Goal: Check status

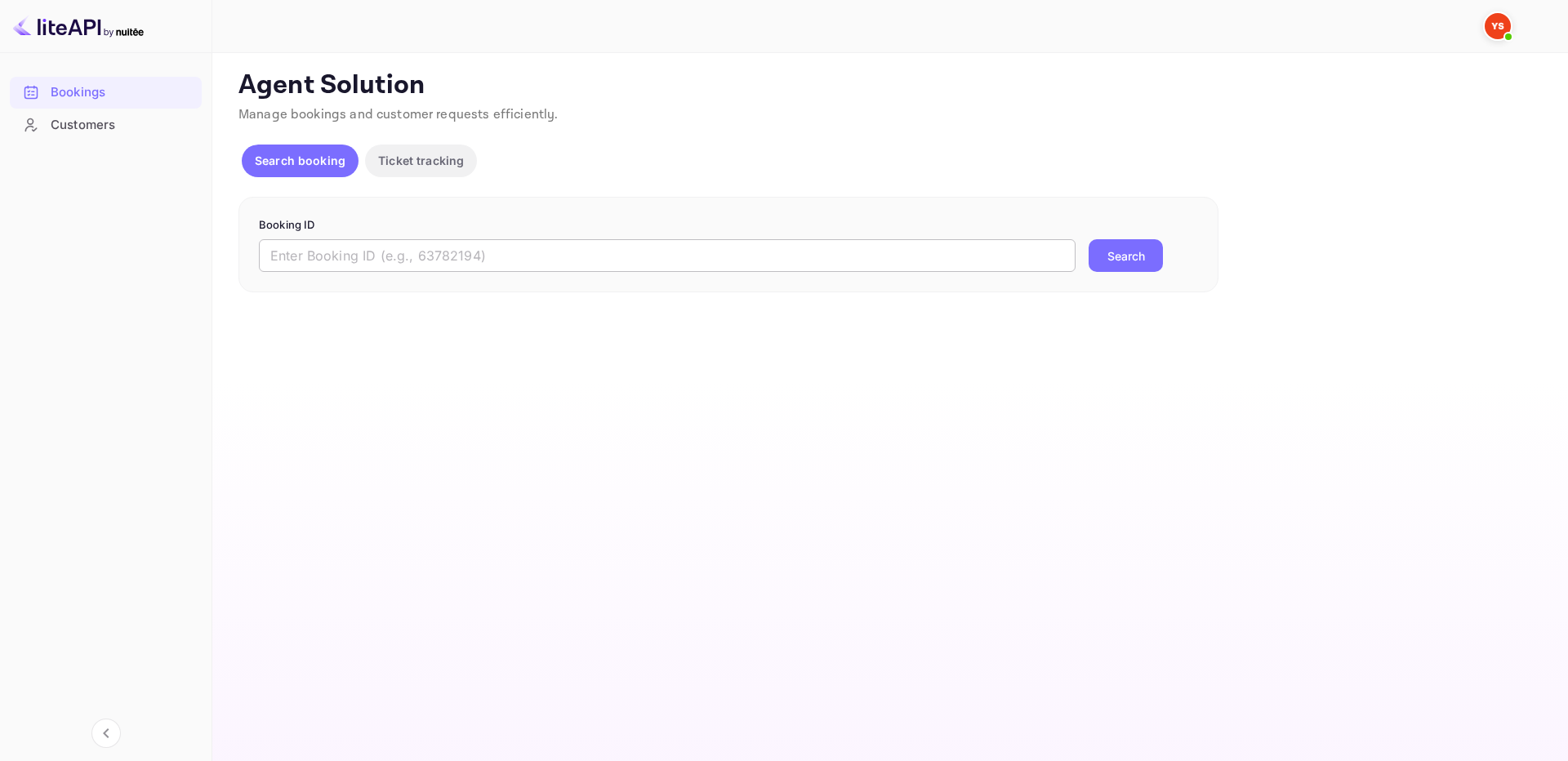
click at [946, 257] on input "text" at bounding box center [667, 255] width 817 height 33
paste input "8805142"
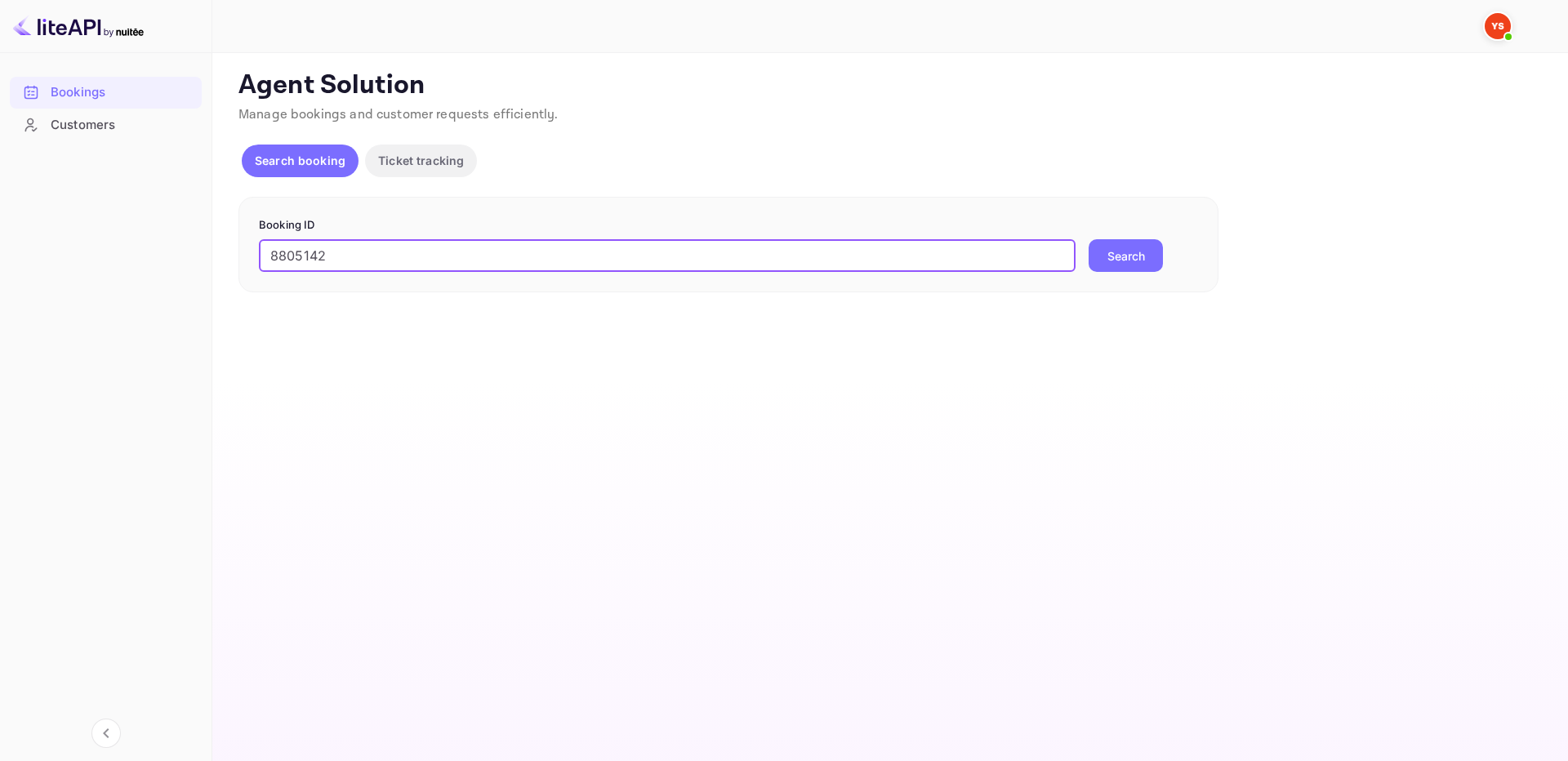
type input "8805142"
click at [1122, 252] on button "Search" at bounding box center [1126, 255] width 75 height 33
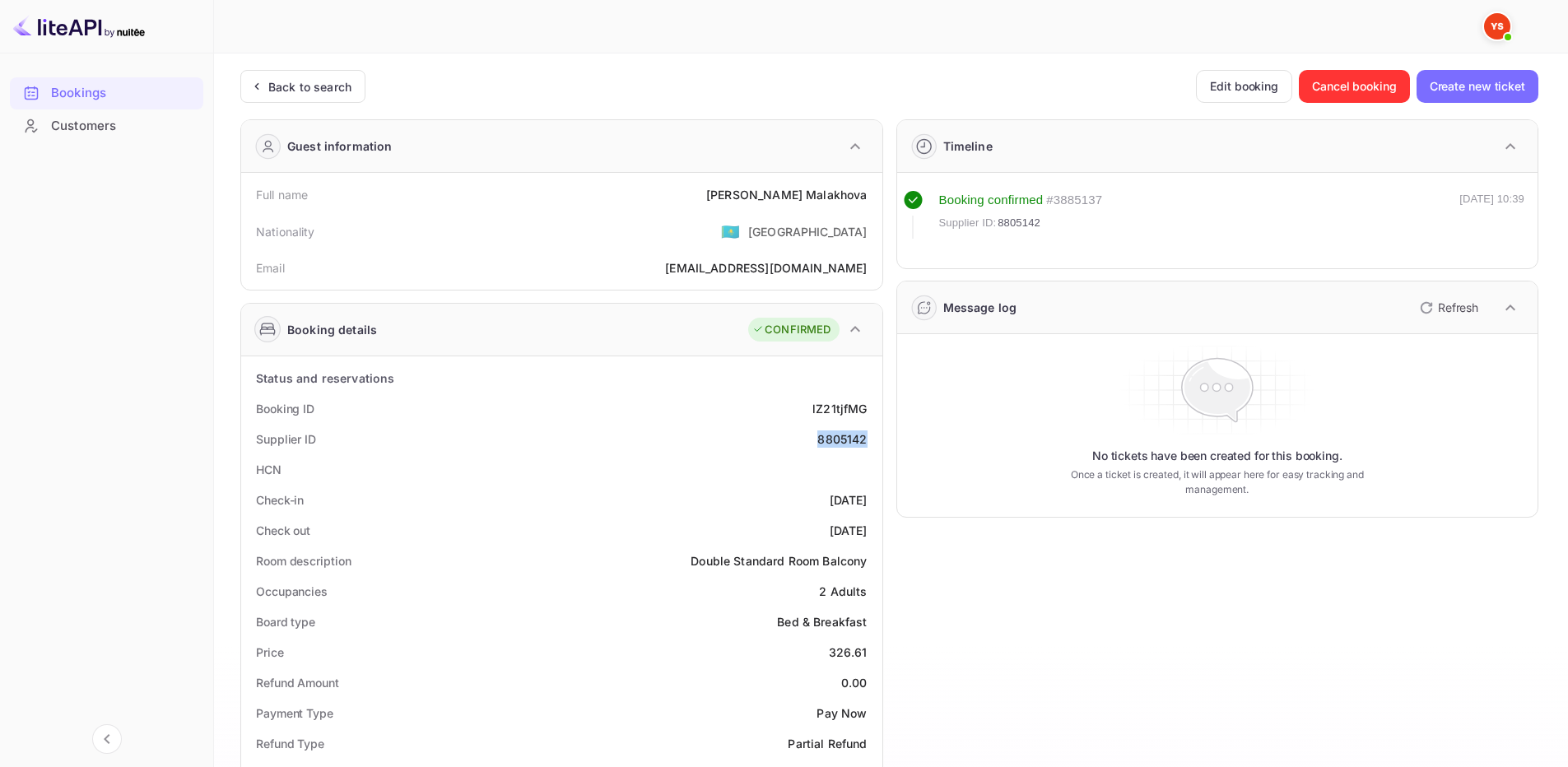
drag, startPoint x: 812, startPoint y: 445, endPoint x: 865, endPoint y: 443, distance: 53.0
click at [865, 443] on div "Supplier ID 8805142" at bounding box center [562, 440] width 628 height 31
copy div "8805142"
drag, startPoint x: 753, startPoint y: 194, endPoint x: 869, endPoint y: 200, distance: 116.2
click at [869, 200] on div "Full name [PERSON_NAME]" at bounding box center [562, 195] width 628 height 31
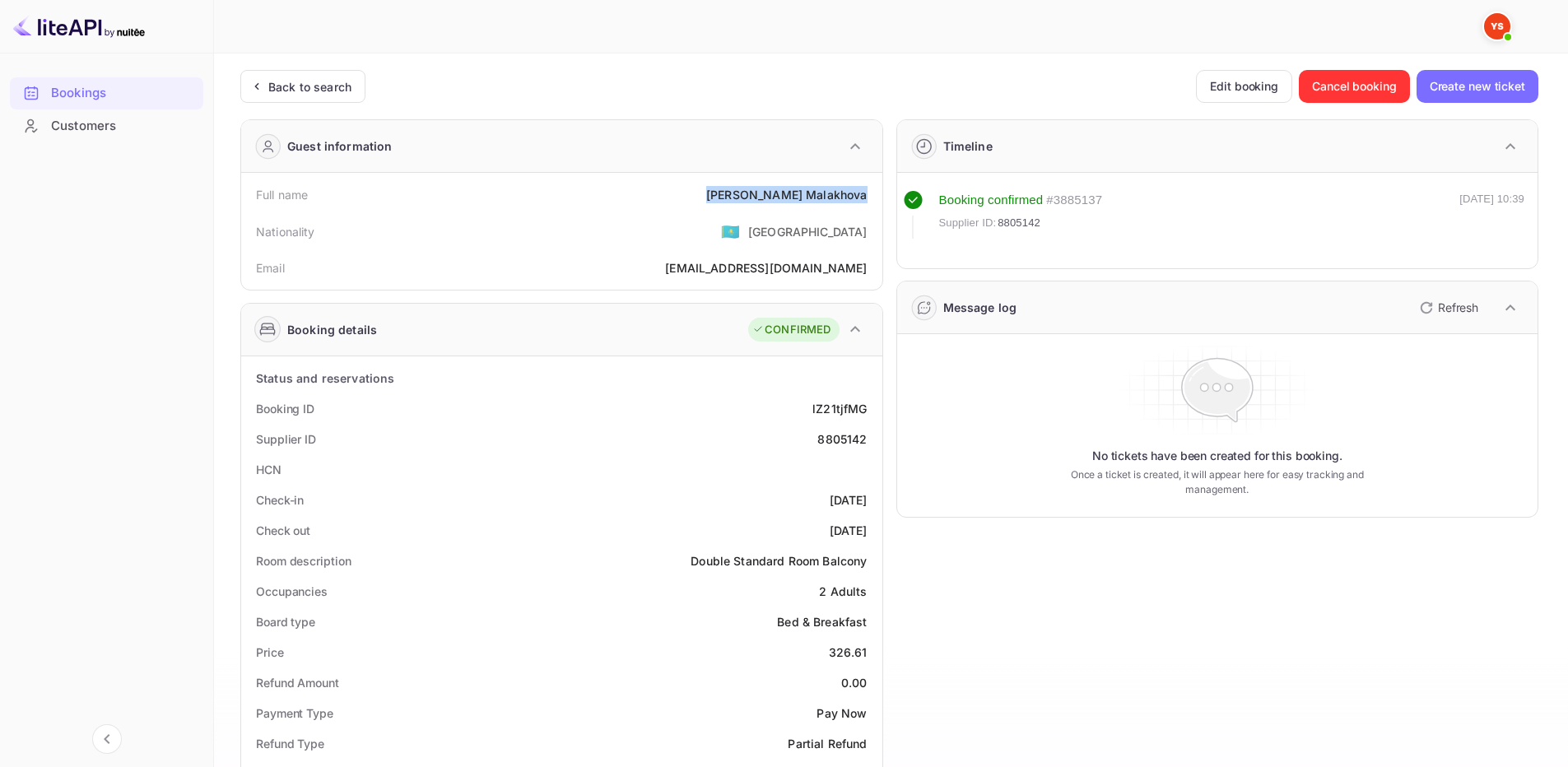
copy div "[PERSON_NAME]"
drag, startPoint x: 830, startPoint y: 660, endPoint x: 867, endPoint y: 649, distance: 38.6
click at [867, 649] on div "326.61" at bounding box center [847, 652] width 38 height 17
copy div "326.61"
